Goal: Leave review/rating: Share an evaluation or opinion about a product, service, or content

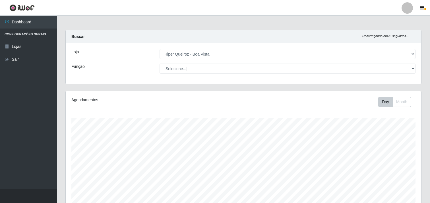
select select "514"
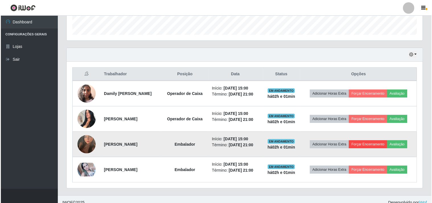
scroll to position [118, 356]
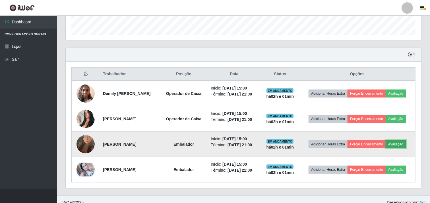
click at [401, 143] on button "Avaliação" at bounding box center [396, 144] width 20 height 8
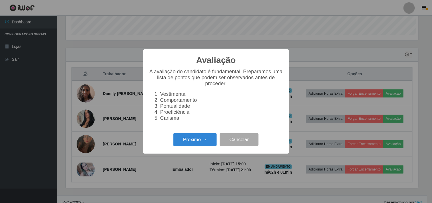
scroll to position [118, 352]
click at [208, 137] on button "Próximo →" at bounding box center [194, 139] width 43 height 13
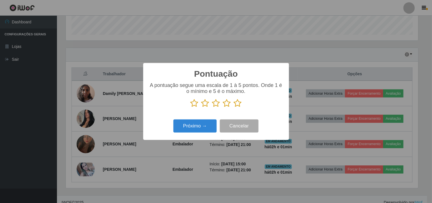
drag, startPoint x: 235, startPoint y: 103, endPoint x: 212, endPoint y: 119, distance: 27.8
click at [235, 103] on icon at bounding box center [238, 103] width 8 height 9
click at [234, 107] on input "radio" at bounding box center [234, 107] width 0 height 0
click at [202, 132] on button "Próximo →" at bounding box center [194, 125] width 43 height 13
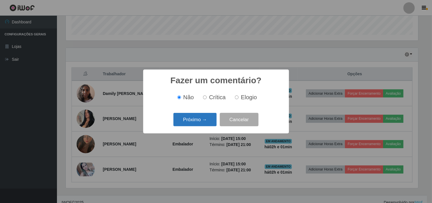
click at [206, 122] on button "Próximo →" at bounding box center [194, 119] width 43 height 13
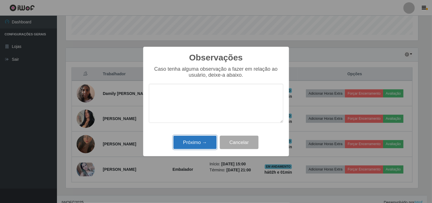
click at [211, 138] on button "Próximo →" at bounding box center [194, 141] width 43 height 13
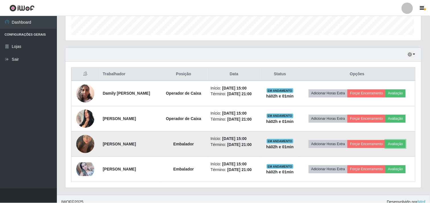
scroll to position [118, 356]
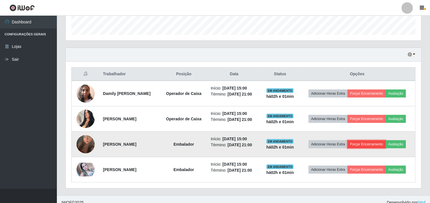
click at [373, 144] on button "Forçar Encerramento" at bounding box center [367, 144] width 38 height 8
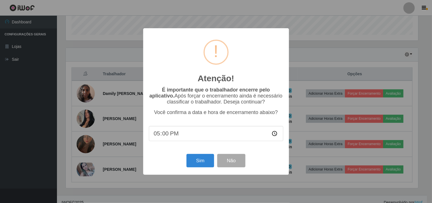
type input "17:03"
click at [203, 160] on button "Sim" at bounding box center [200, 160] width 28 height 13
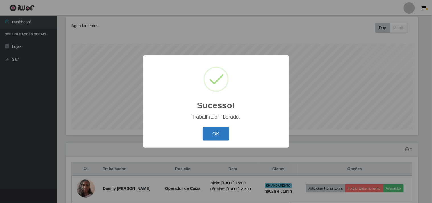
click at [215, 134] on button "OK" at bounding box center [216, 133] width 26 height 13
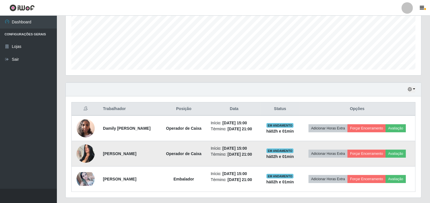
scroll to position [150, 0]
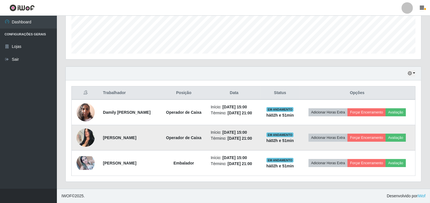
click at [90, 137] on img at bounding box center [86, 137] width 18 height 24
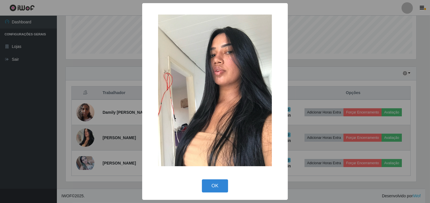
scroll to position [118, 352]
click at [90, 137] on div "× OK Cancel" at bounding box center [216, 101] width 432 height 203
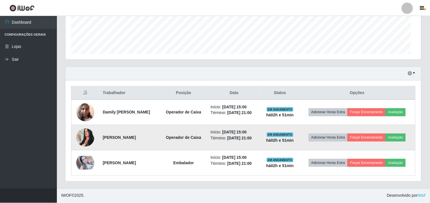
scroll to position [118, 356]
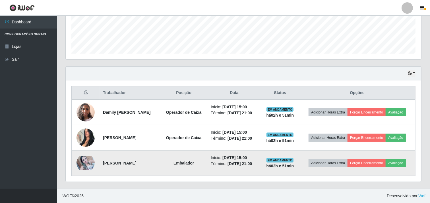
click at [86, 162] on img at bounding box center [86, 163] width 18 height 14
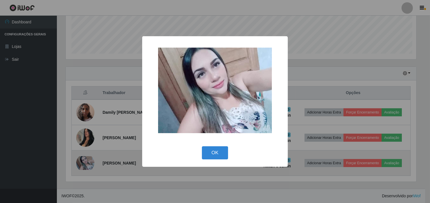
scroll to position [118, 352]
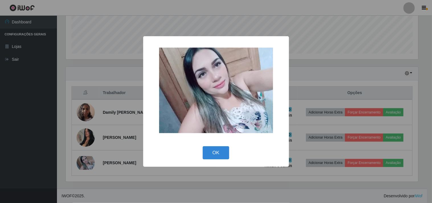
click at [88, 154] on div "× OK Cancel" at bounding box center [216, 101] width 432 height 203
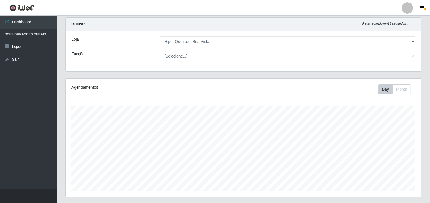
scroll to position [0, 0]
